Goal: Information Seeking & Learning: Learn about a topic

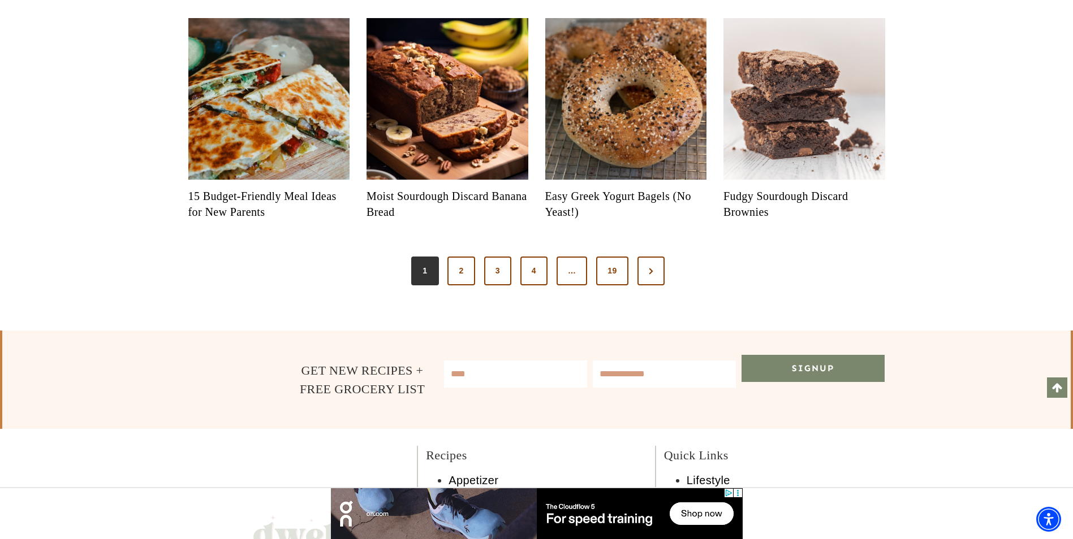
scroll to position [1187, 0]
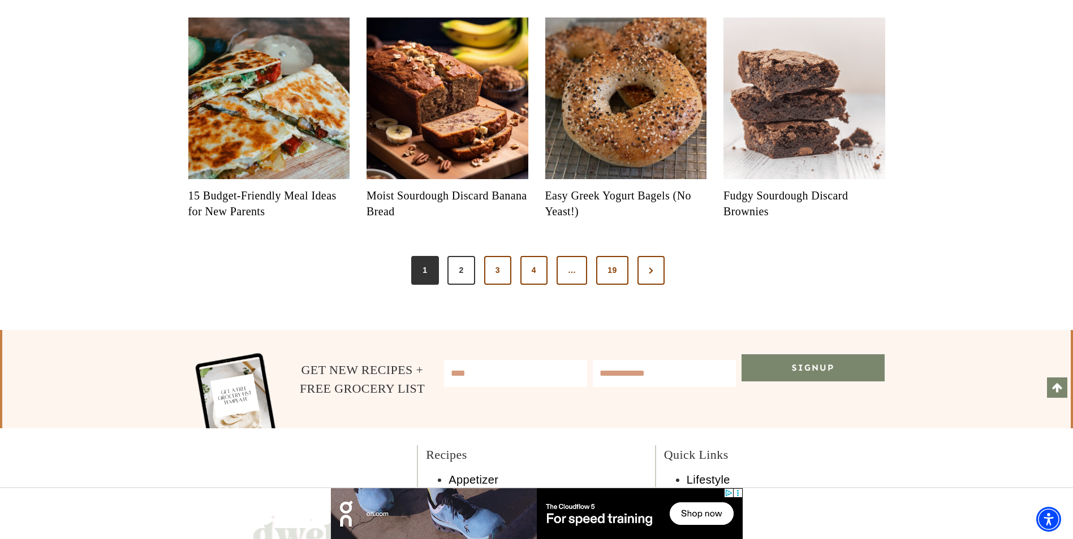
click at [457, 286] on link "2" at bounding box center [460, 270] width 27 height 29
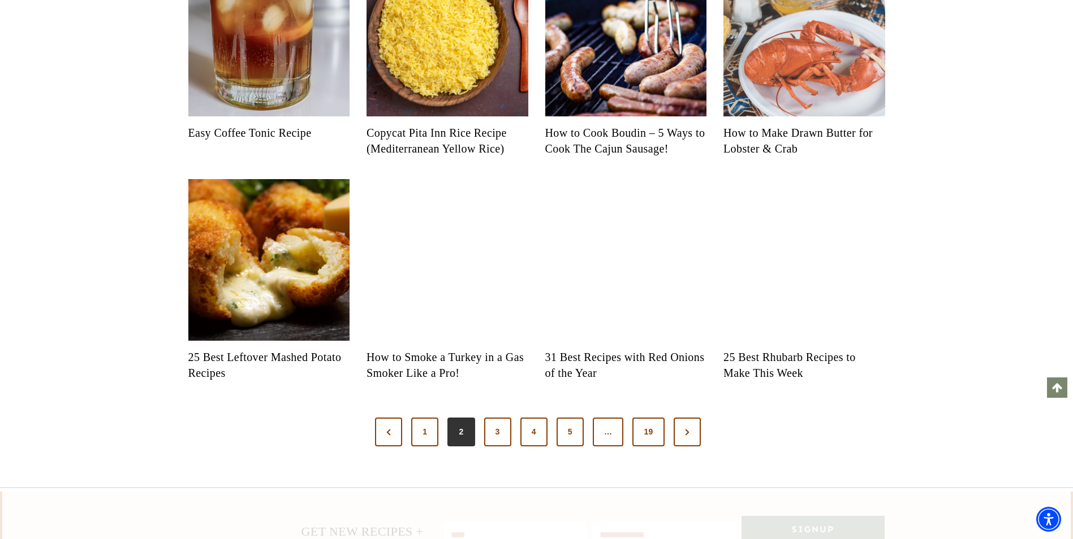
scroll to position [1074, 0]
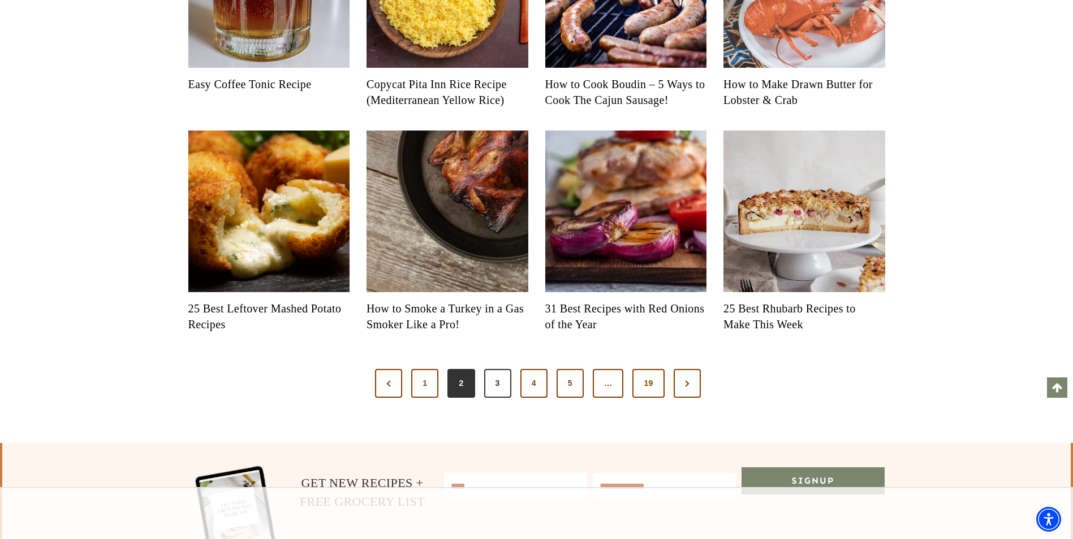
click at [504, 396] on link "3" at bounding box center [497, 383] width 27 height 29
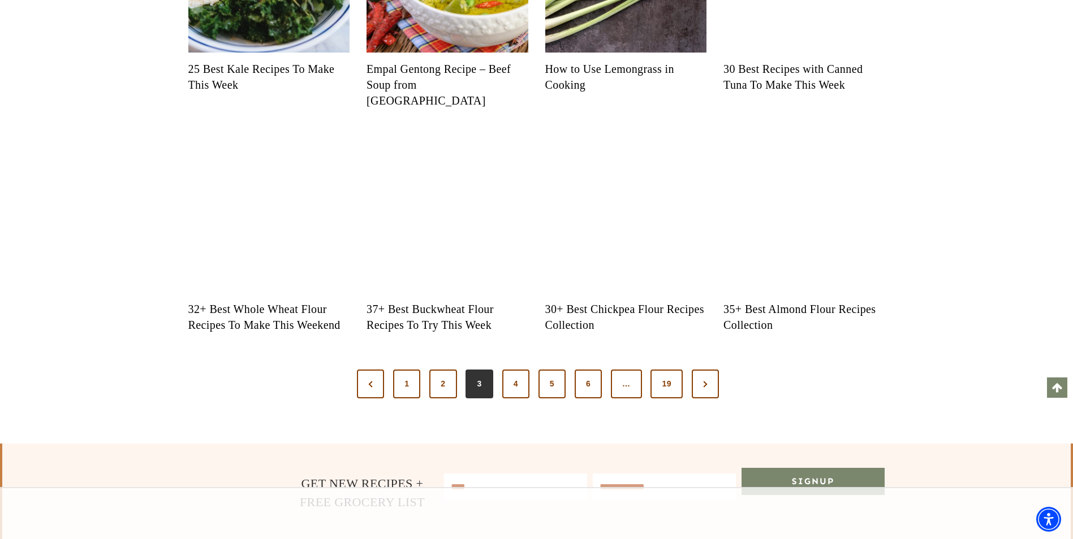
scroll to position [1131, 0]
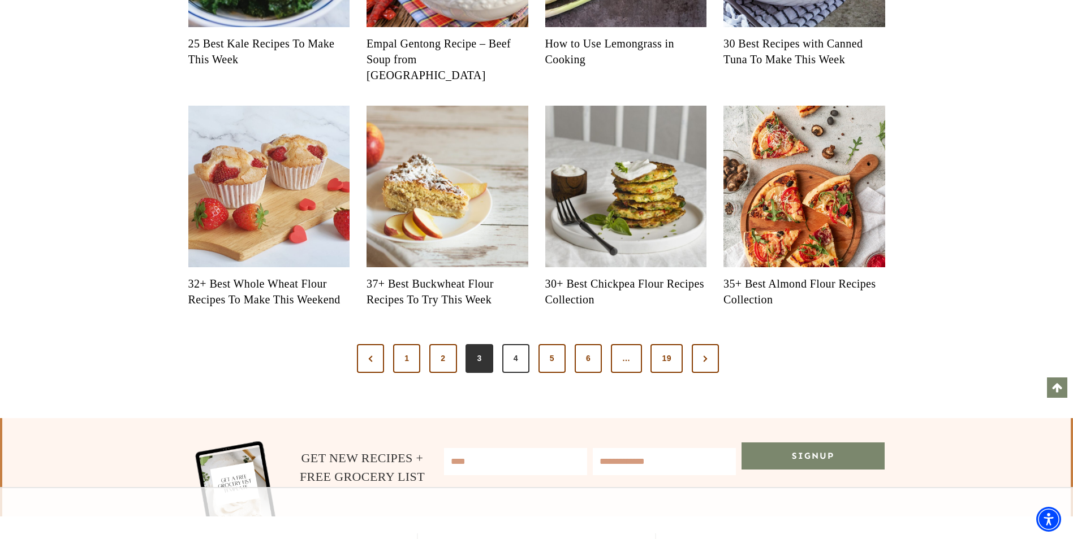
click at [525, 374] on link "4" at bounding box center [515, 358] width 27 height 29
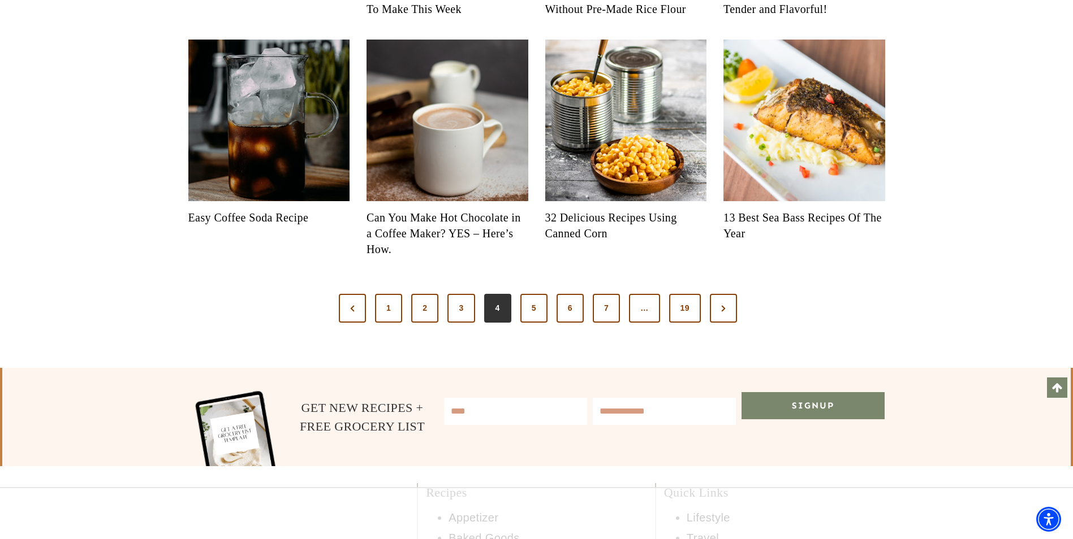
scroll to position [1187, 0]
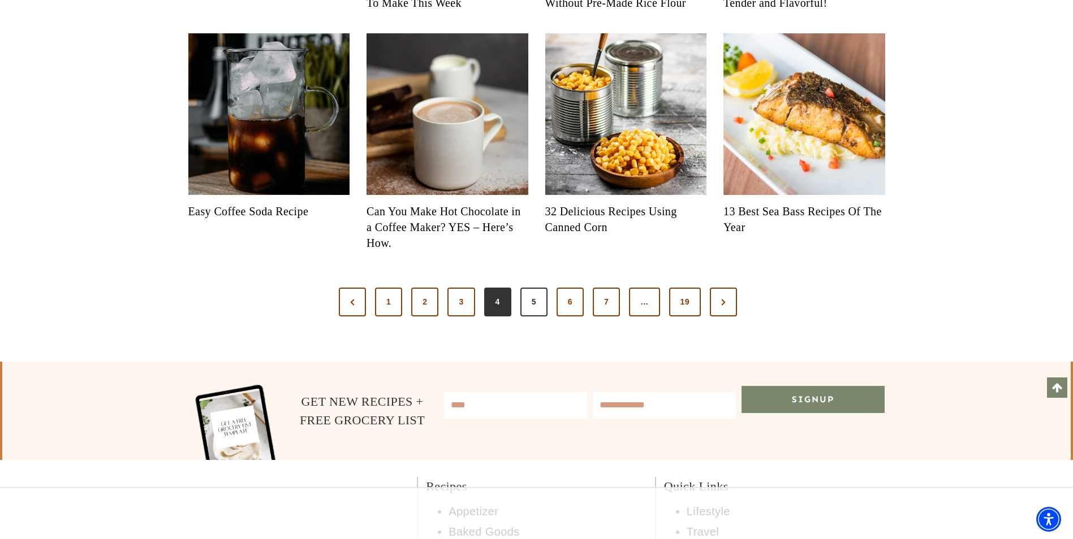
click at [546, 317] on link "5" at bounding box center [533, 302] width 27 height 29
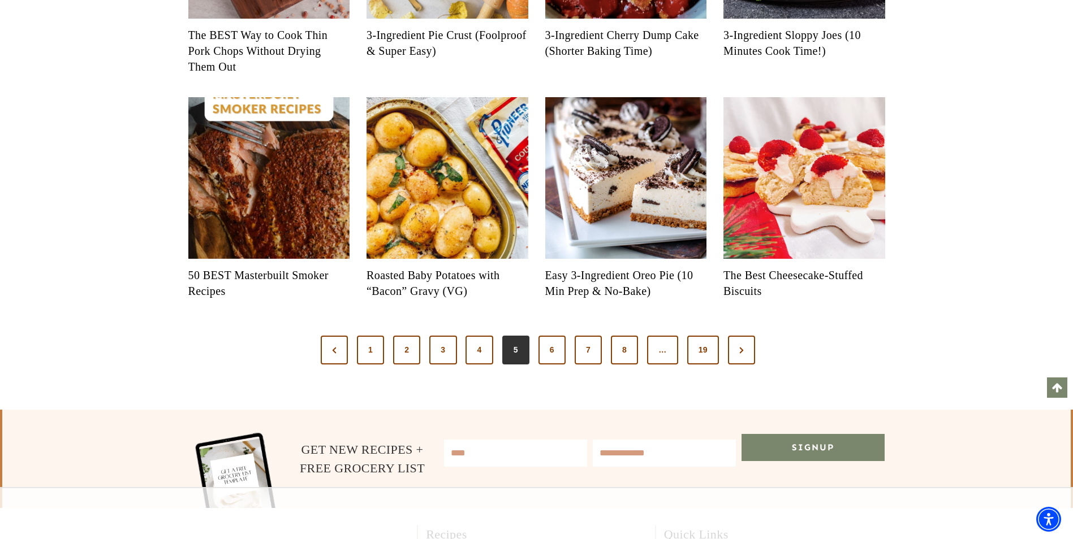
scroll to position [1131, 0]
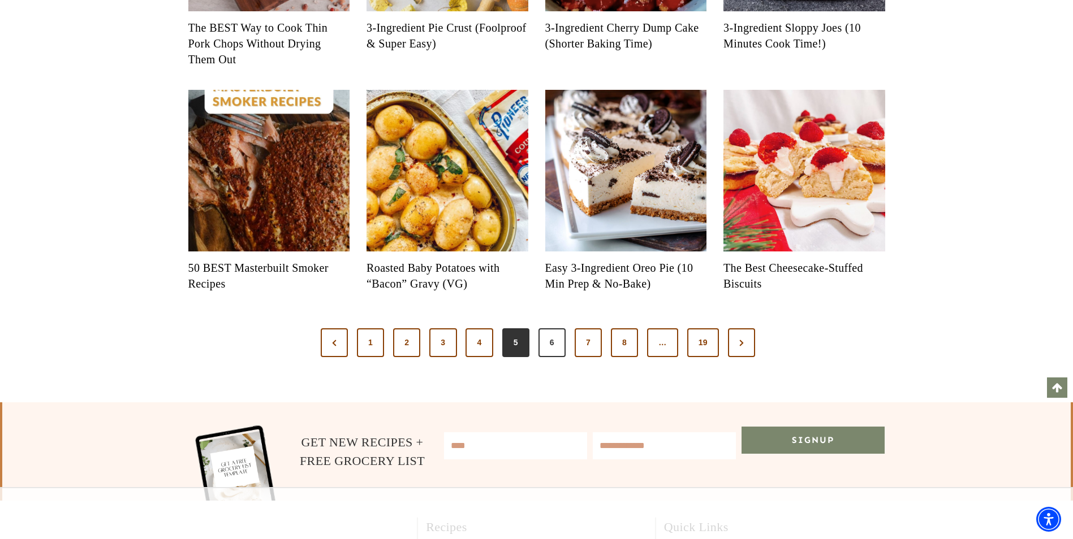
click at [555, 349] on link "6" at bounding box center [551, 342] width 27 height 29
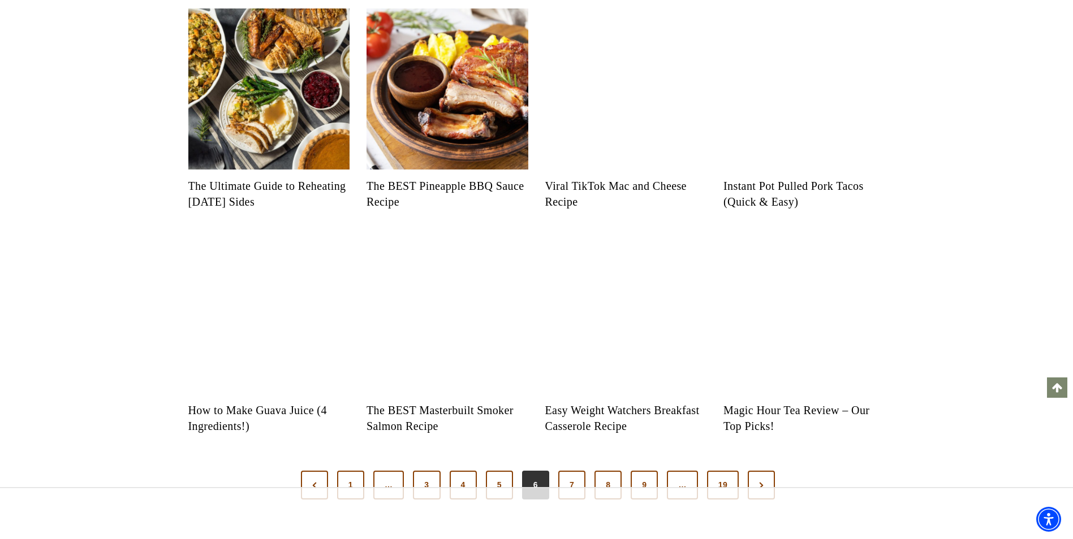
scroll to position [1018, 0]
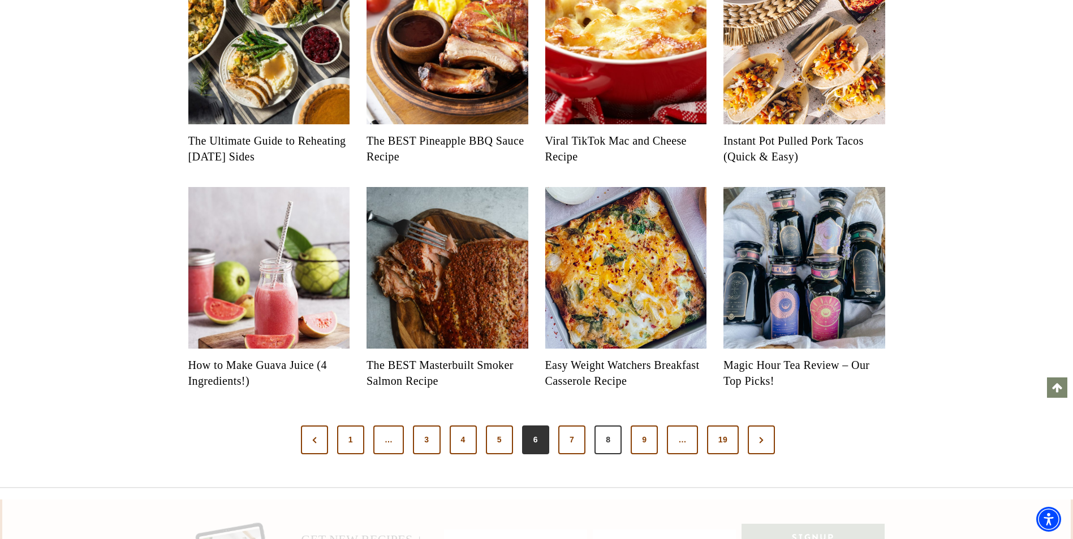
click at [606, 452] on link "8" at bounding box center [607, 440] width 27 height 29
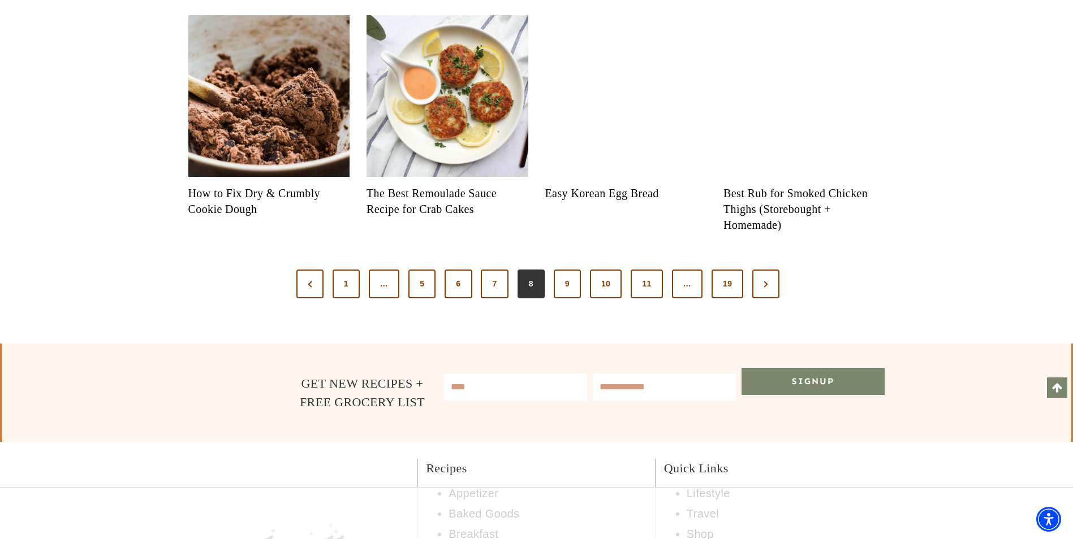
scroll to position [1300, 0]
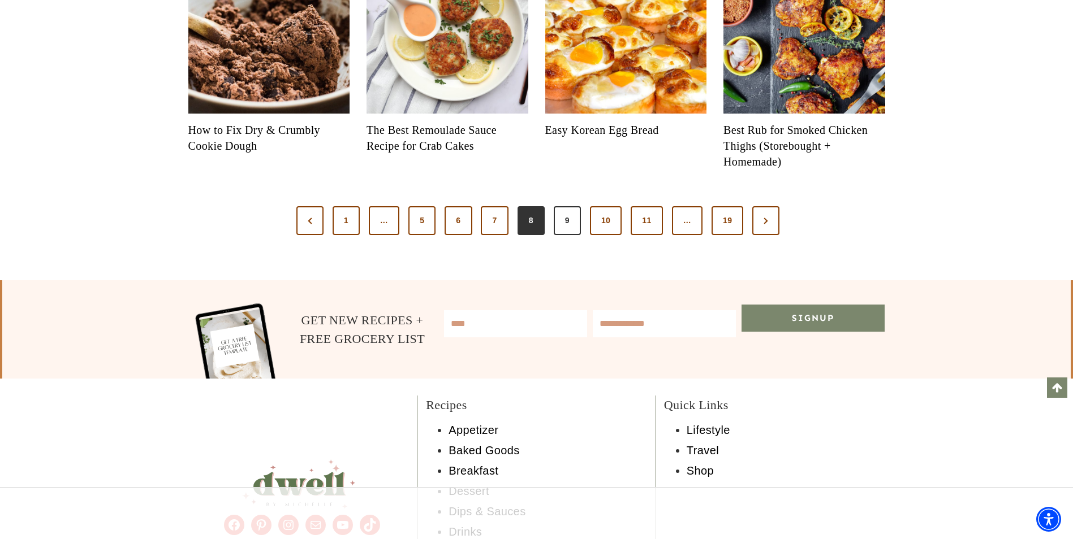
click at [568, 207] on link "9" at bounding box center [567, 220] width 27 height 29
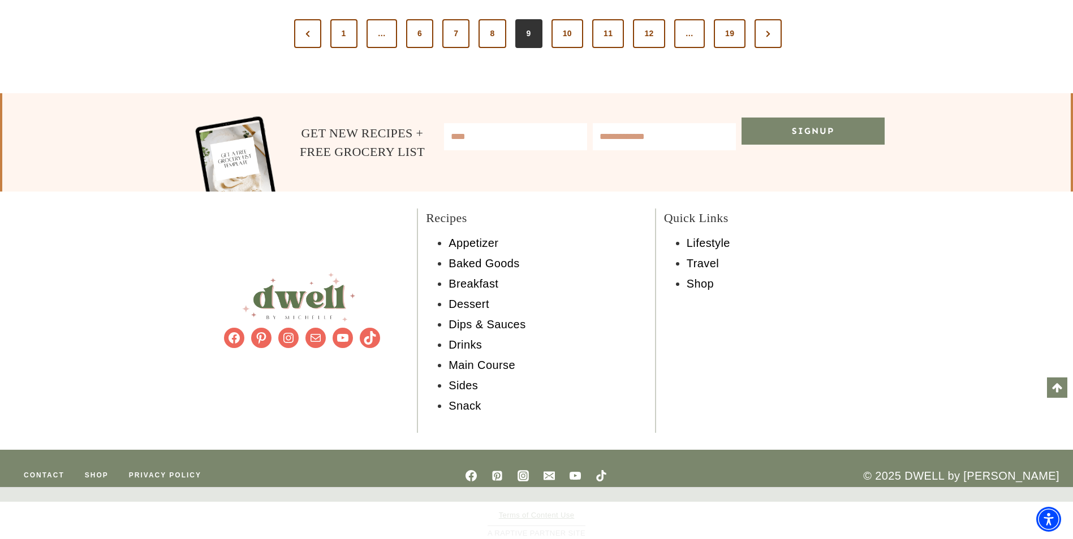
scroll to position [1288, 0]
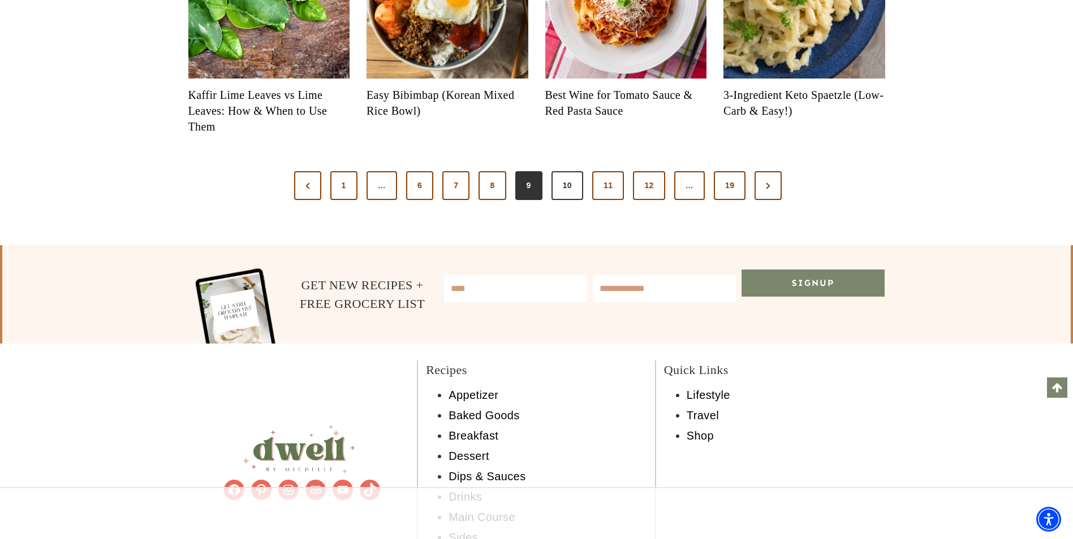
click at [564, 201] on link "10" at bounding box center [567, 185] width 32 height 29
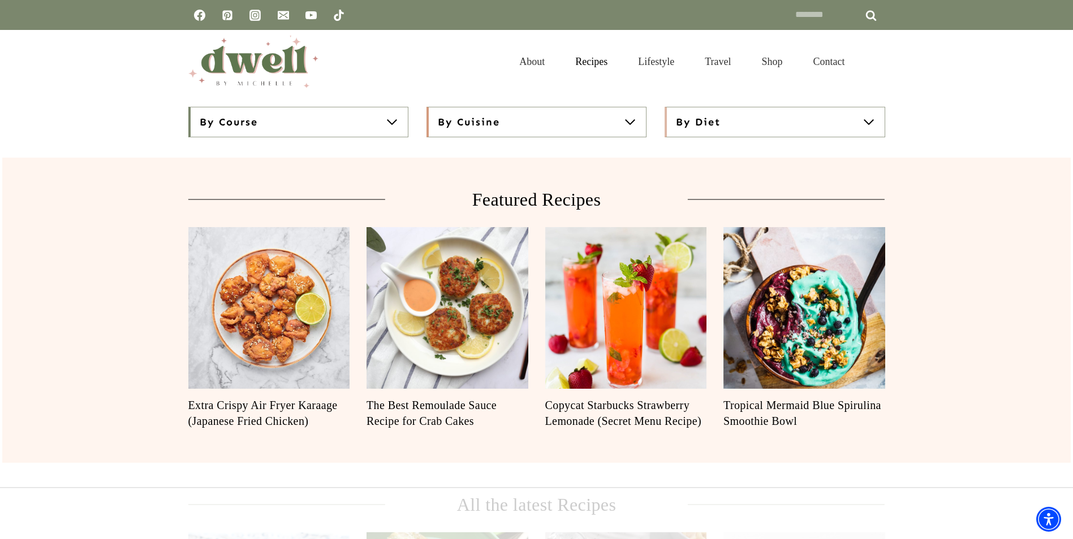
click at [625, 131] on button "By Cuisine" at bounding box center [536, 122] width 220 height 31
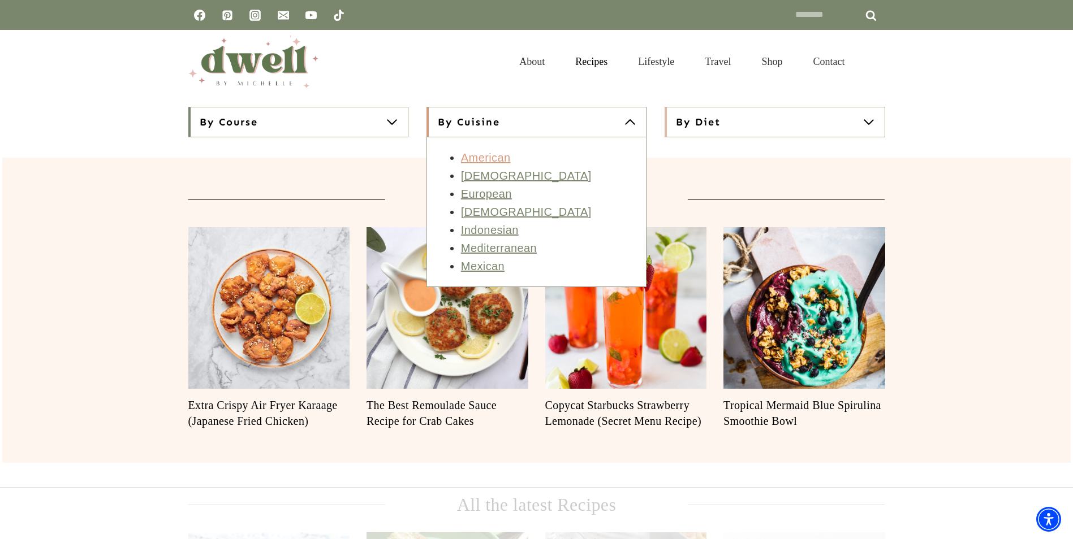
click at [476, 154] on link "American" at bounding box center [486, 158] width 50 height 12
click at [391, 118] on span at bounding box center [392, 122] width 14 height 14
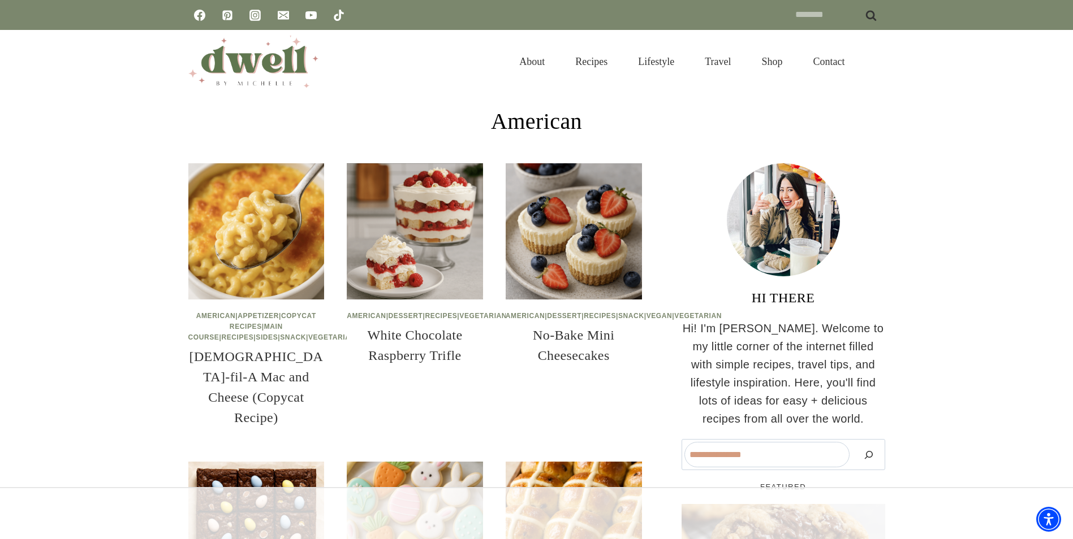
click at [876, 15] on input "******" at bounding box center [871, 14] width 28 height 25
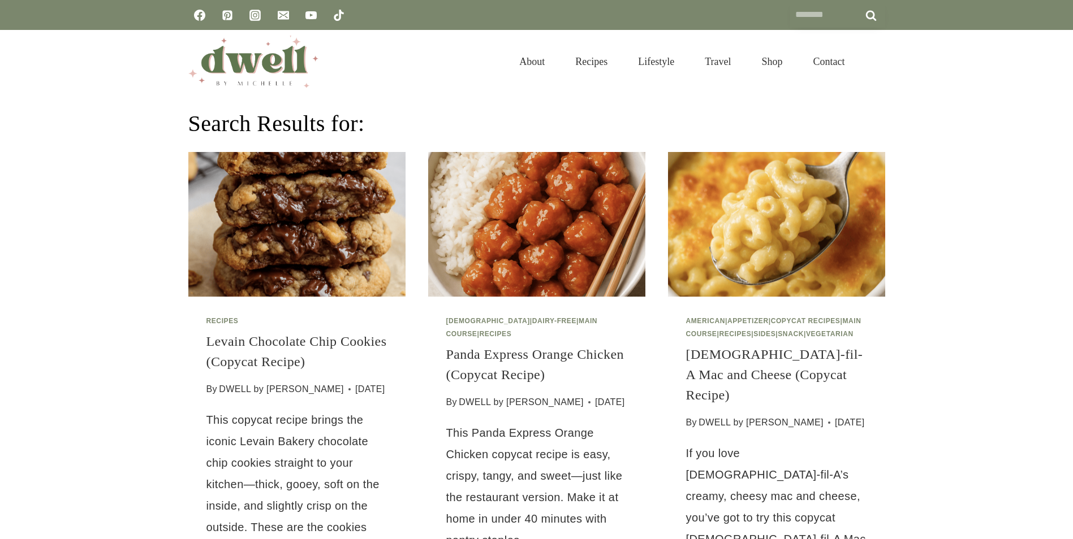
click at [801, 16] on input "Search for:" at bounding box center [837, 14] width 95 height 25
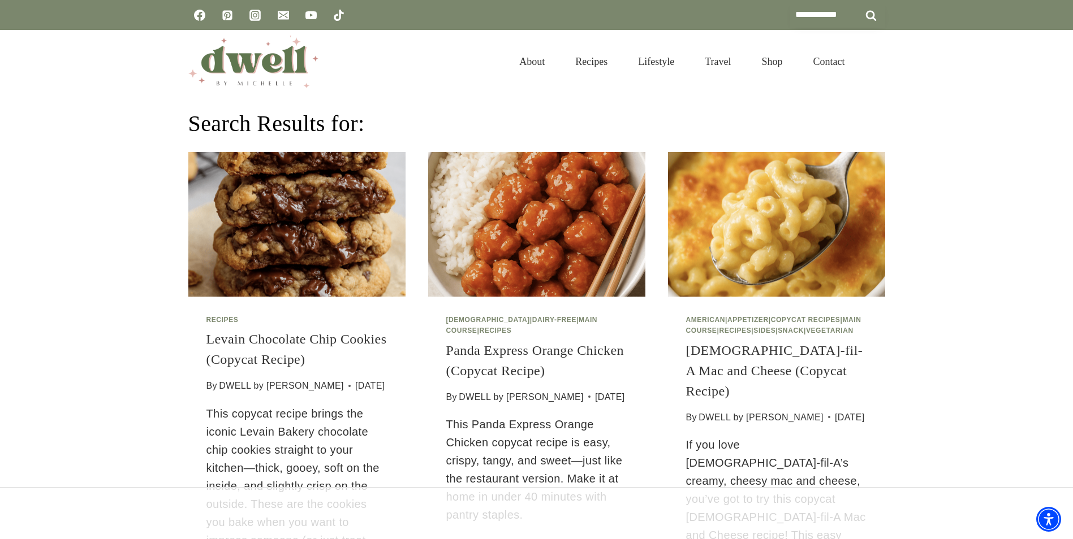
type input "**********"
click at [857, 2] on input "******" at bounding box center [871, 14] width 28 height 25
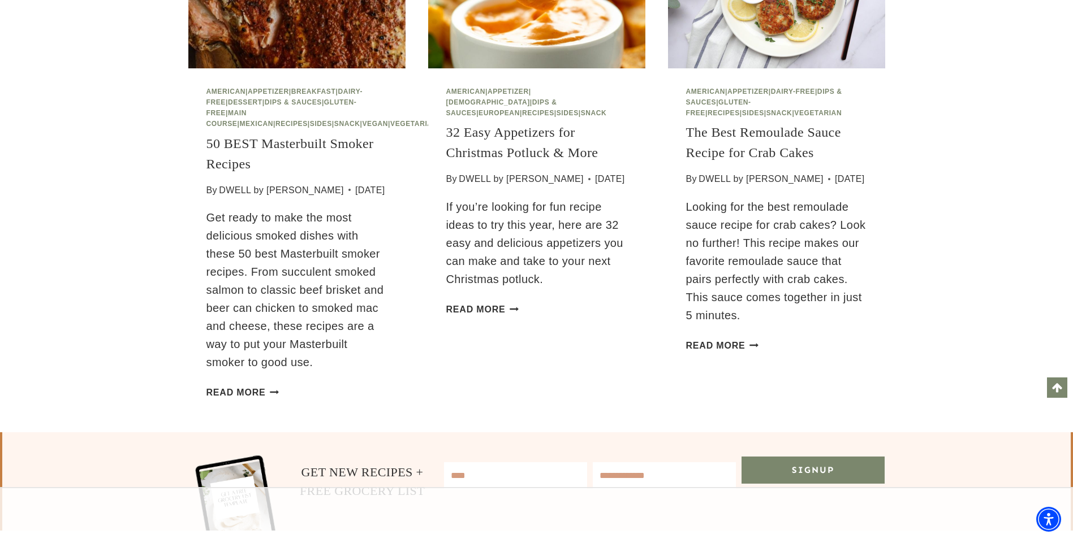
scroll to position [2323, 0]
